Goal: Task Accomplishment & Management: Manage account settings

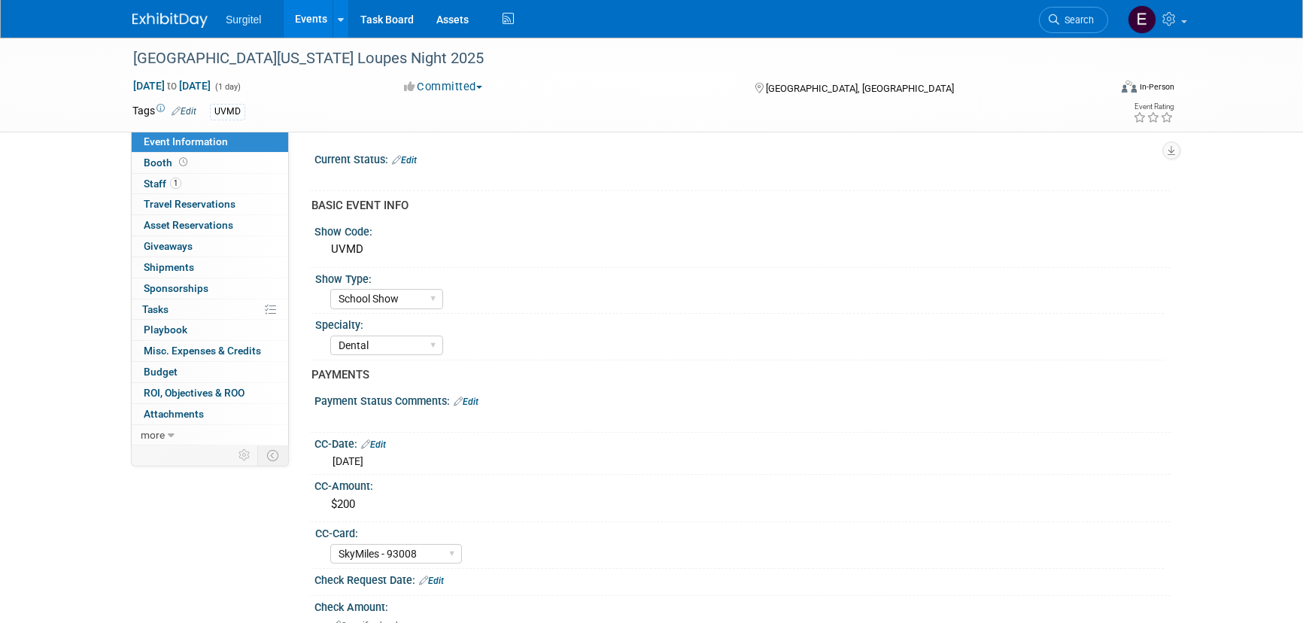
select select "School Show"
select select "Dental"
select select "SkyMiles - 93008"
